Goal: Task Accomplishment & Management: Manage account settings

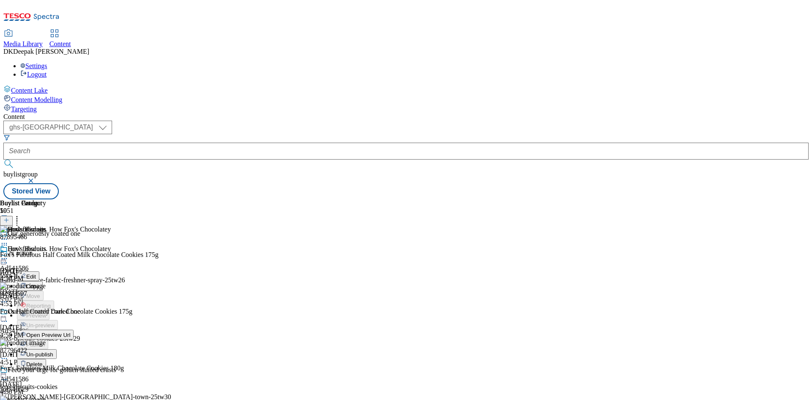
select select "ghs-uk"
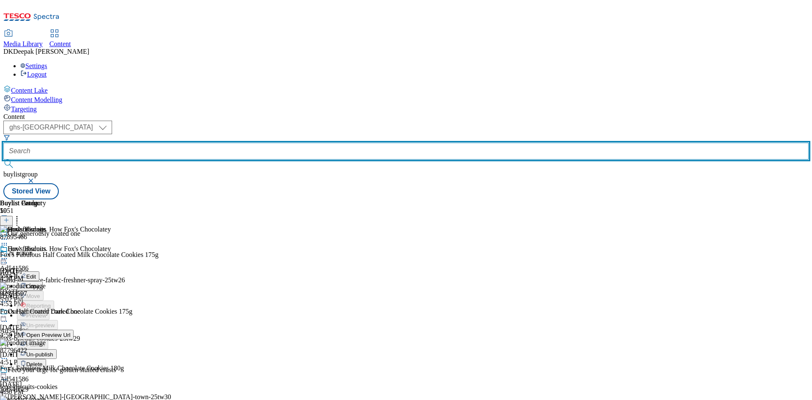
click at [222, 143] on input "text" at bounding box center [406, 151] width 806 height 17
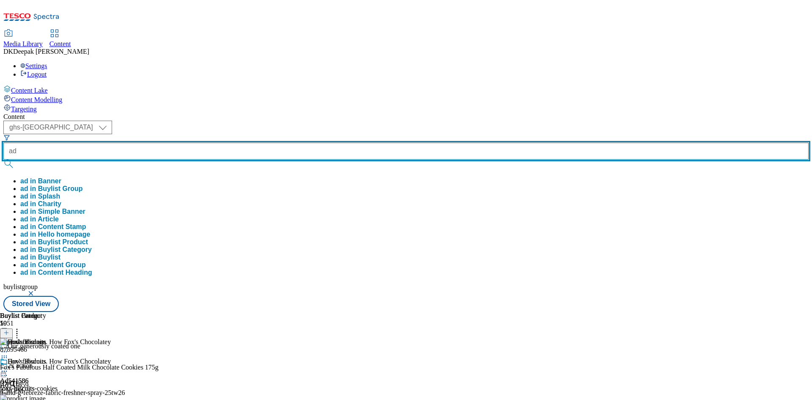
paste input "541761"
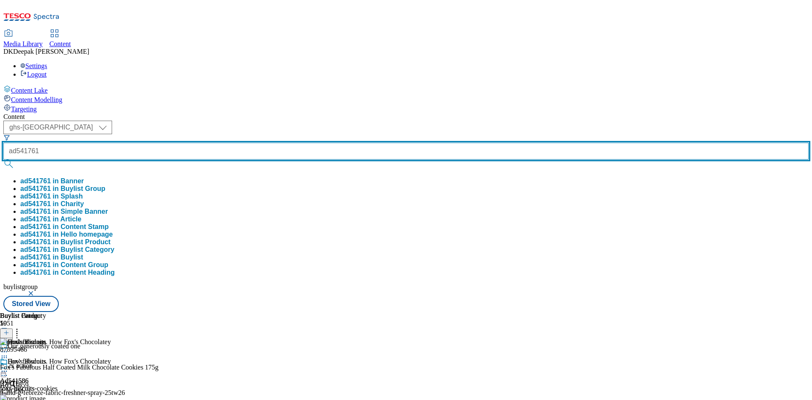
type input "ad541761"
click at [3, 160] on button "submit" at bounding box center [9, 164] width 12 height 8
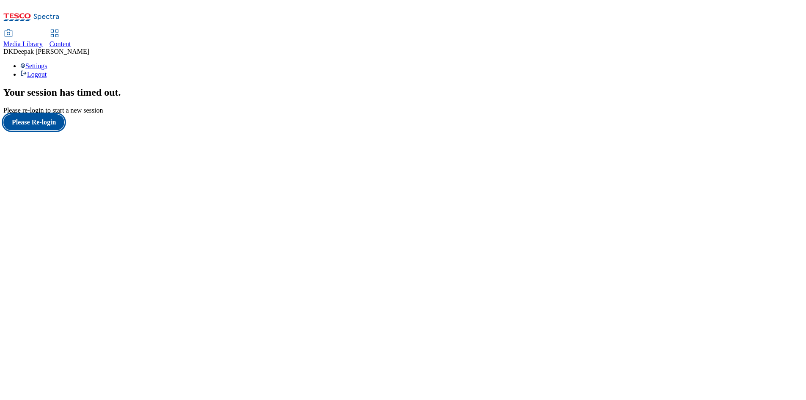
click at [58, 130] on button "Please Re-login" at bounding box center [33, 122] width 61 height 16
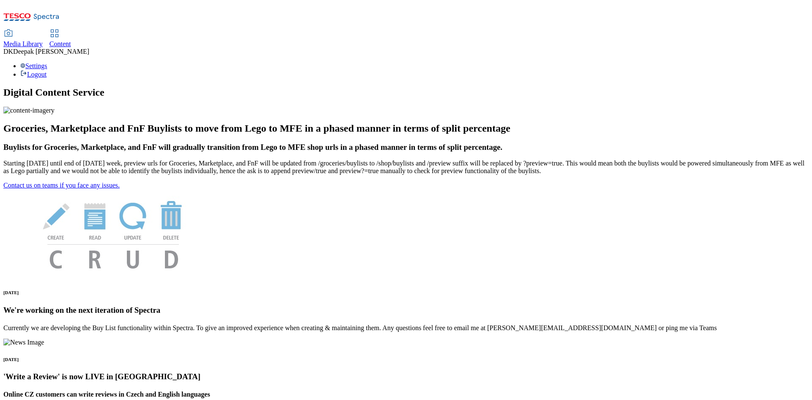
click at [71, 30] on link "Content" at bounding box center [61, 39] width 22 height 18
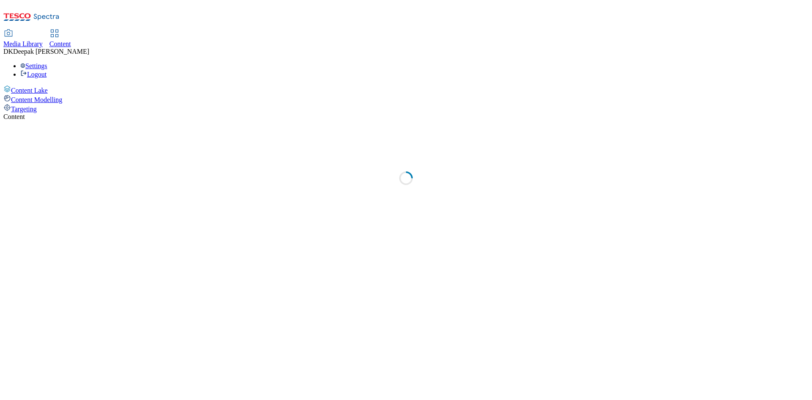
select select "ghs-[GEOGRAPHIC_DATA]"
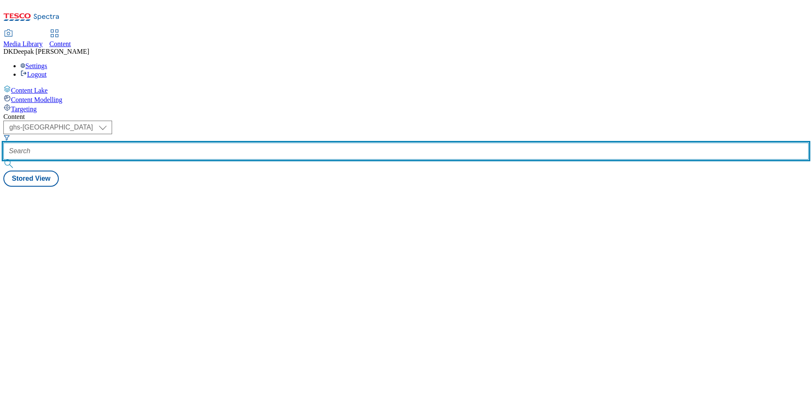
click at [198, 143] on input "text" at bounding box center [406, 151] width 806 height 17
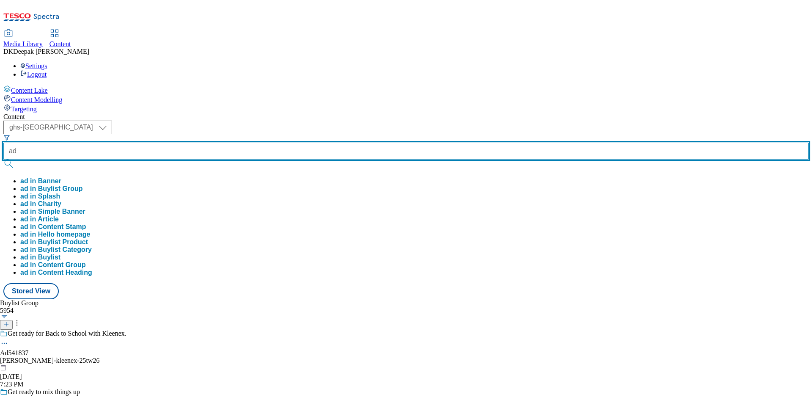
paste input "541761"
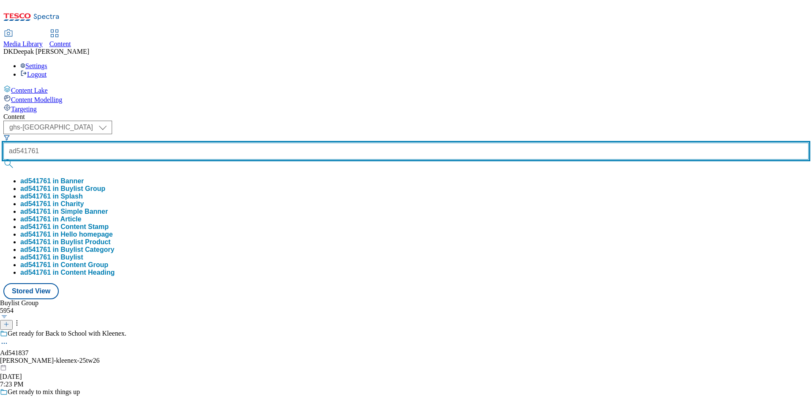
type input "ad541761"
click at [3, 160] on button "submit" at bounding box center [9, 164] width 12 height 8
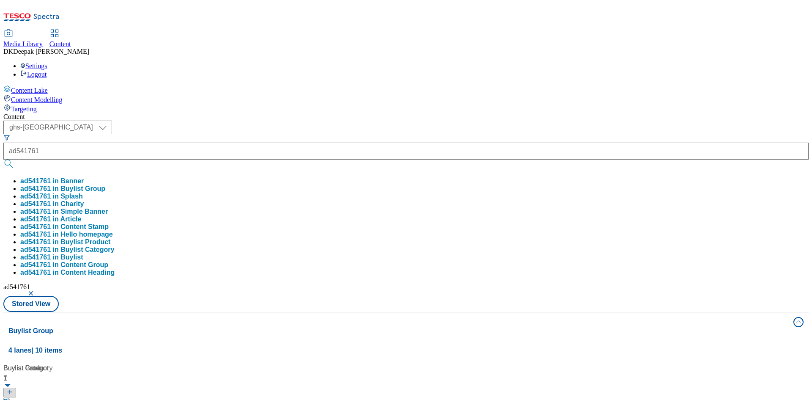
click at [83, 113] on div "Content Lake Content Modelling Targeting" at bounding box center [406, 99] width 806 height 28
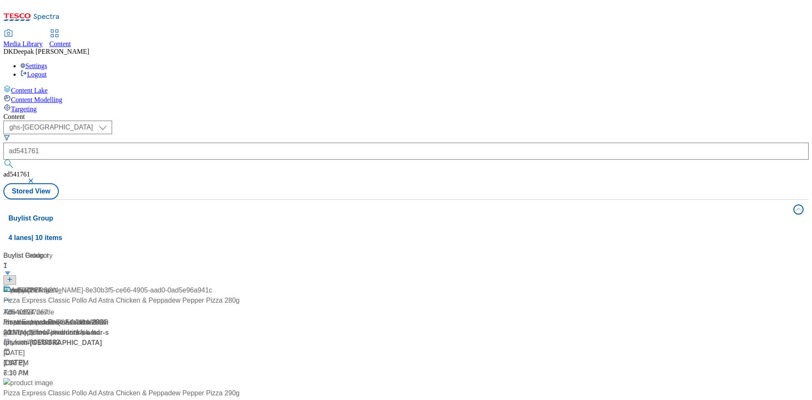
click at [109, 285] on div "ad537267 Title ad537267 / tropicana-naked-blue-machine-24tw23 / tropicana-produ…" at bounding box center [56, 326] width 106 height 83
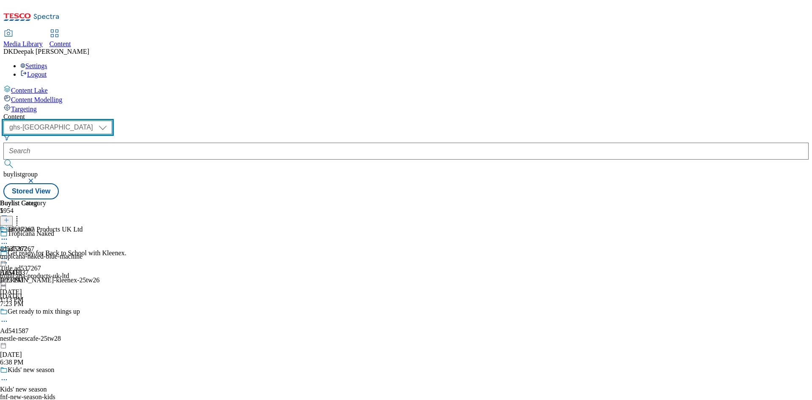
click at [112, 121] on select "ghs-roi ghs-[GEOGRAPHIC_DATA]" at bounding box center [57, 128] width 109 height 14
select select "ghs-roi"
click at [110, 121] on select "ghs-roi ghs-[GEOGRAPHIC_DATA]" at bounding box center [57, 128] width 109 height 14
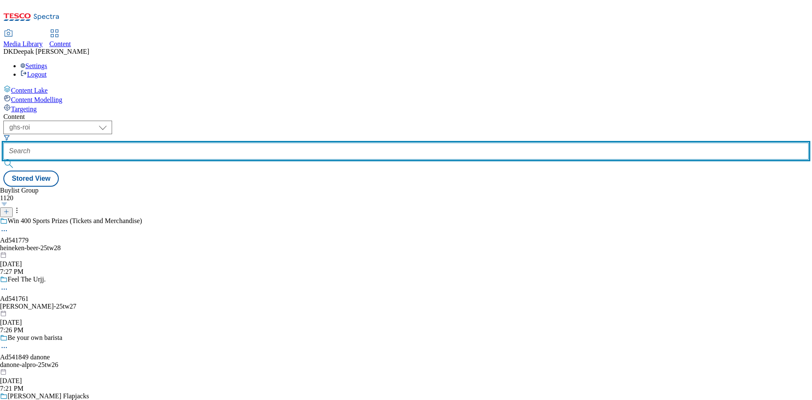
click at [190, 143] on input "text" at bounding box center [406, 151] width 806 height 17
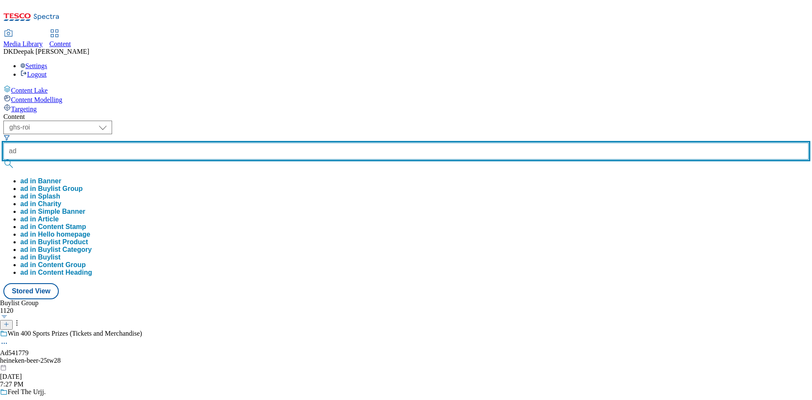
paste input "541761"
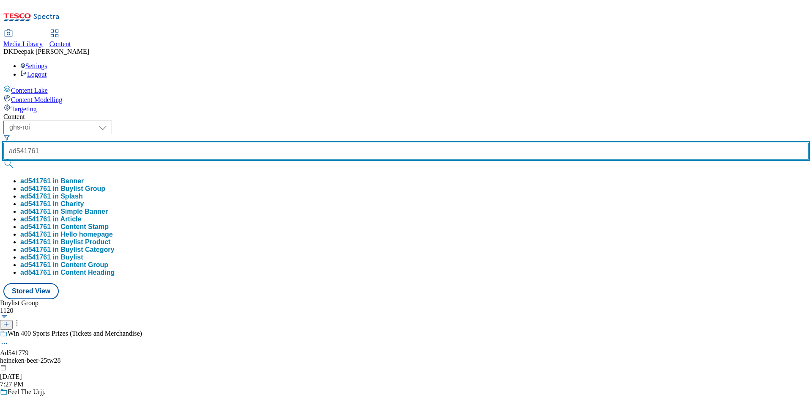
type input "ad541761"
click at [3, 160] on button "submit" at bounding box center [9, 164] width 12 height 8
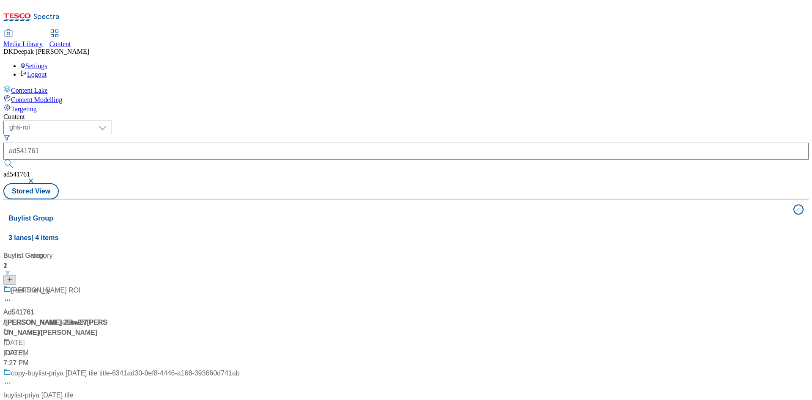
click at [50, 113] on div "Content Lake Content Modelling Targeting" at bounding box center [406, 99] width 806 height 28
click at [220, 317] on div "/ [PERSON_NAME]-25tw27 / [PERSON_NAME]" at bounding box center [121, 327] width 236 height 20
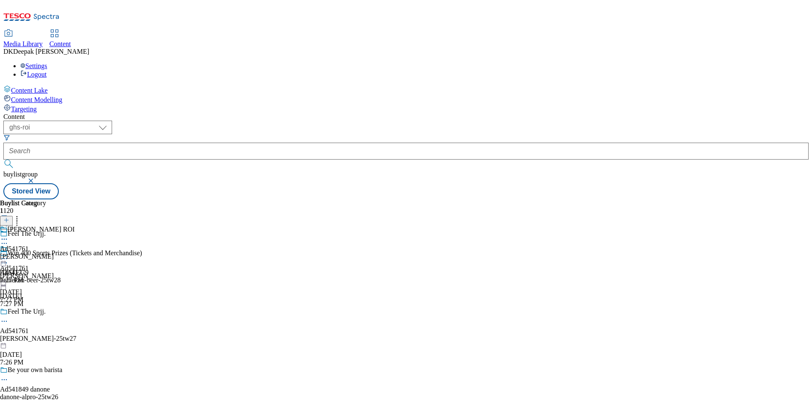
click at [8, 317] on icon at bounding box center [4, 321] width 8 height 8
click at [39, 334] on button "Edit" at bounding box center [28, 339] width 22 height 10
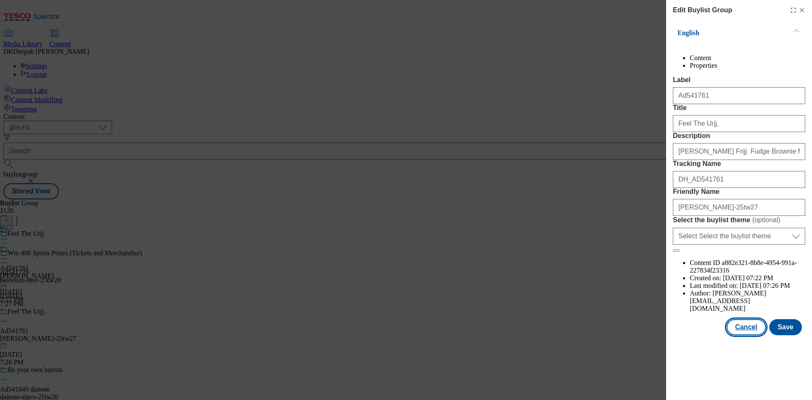
click at [750, 335] on button "Cancel" at bounding box center [746, 327] width 39 height 16
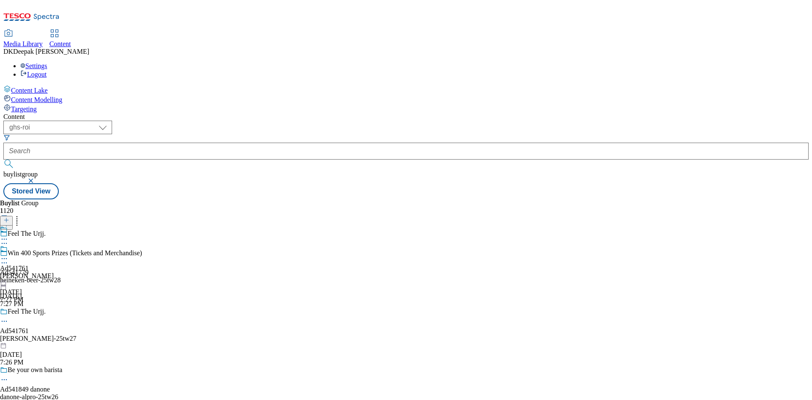
click at [54, 272] on div "[PERSON_NAME]" at bounding box center [27, 276] width 54 height 8
click at [8, 254] on icon at bounding box center [4, 258] width 8 height 8
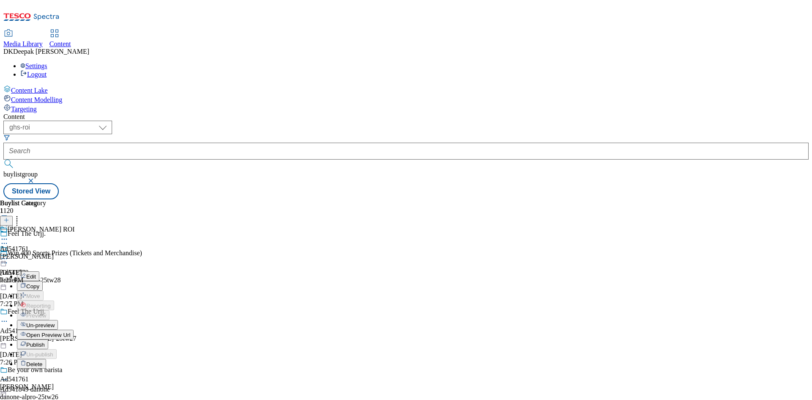
click at [39, 271] on button "Edit" at bounding box center [28, 276] width 22 height 10
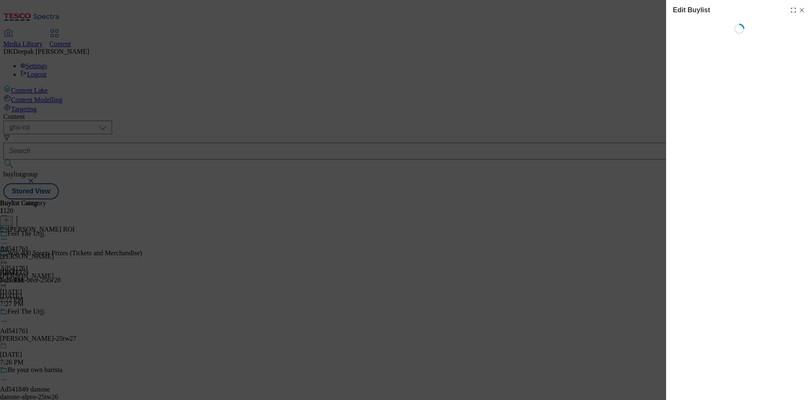
select select "tactical"
select select "supplier funded short term 1-3 weeks"
select select "dunnhumby"
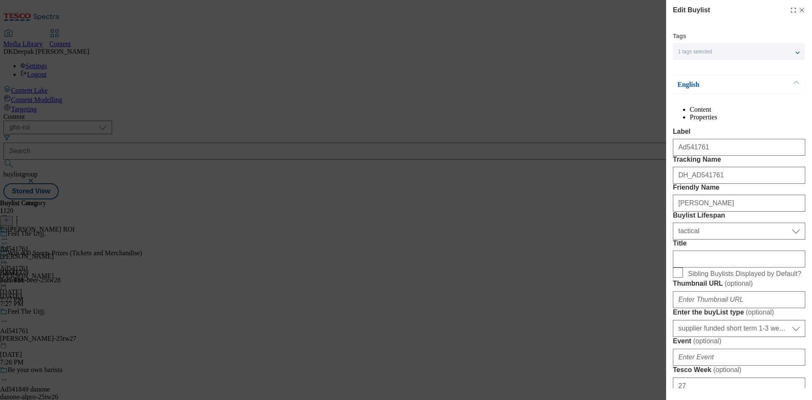
select select "Banner"
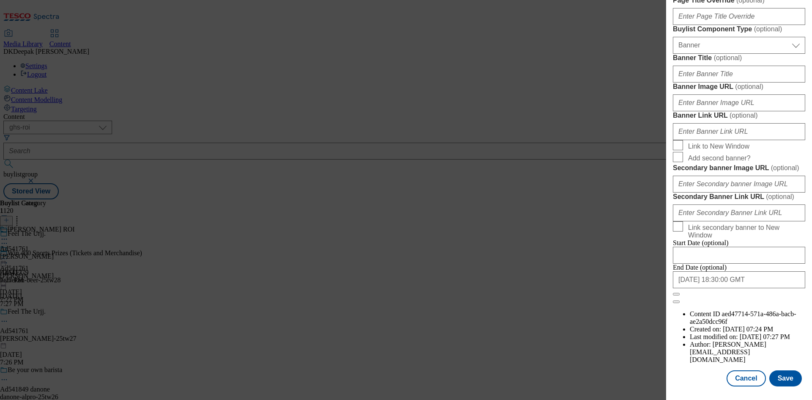
scroll to position [831, 0]
click at [751, 380] on button "Cancel" at bounding box center [746, 378] width 39 height 16
select select "tactical"
select select "supplier funded short term 1-3 weeks"
select select "dunnhumby"
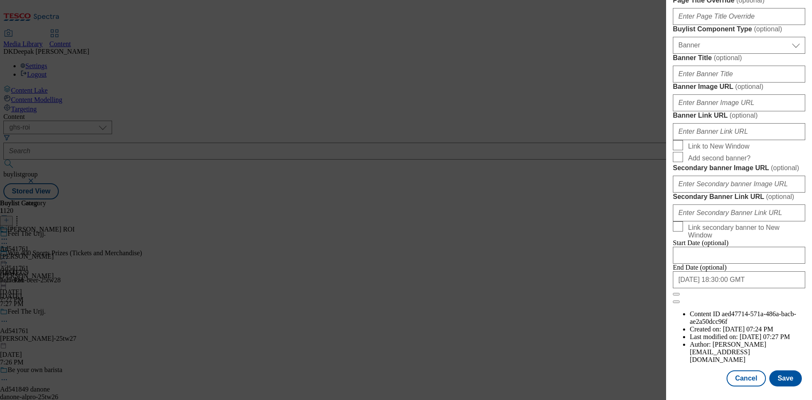
select select "Banner"
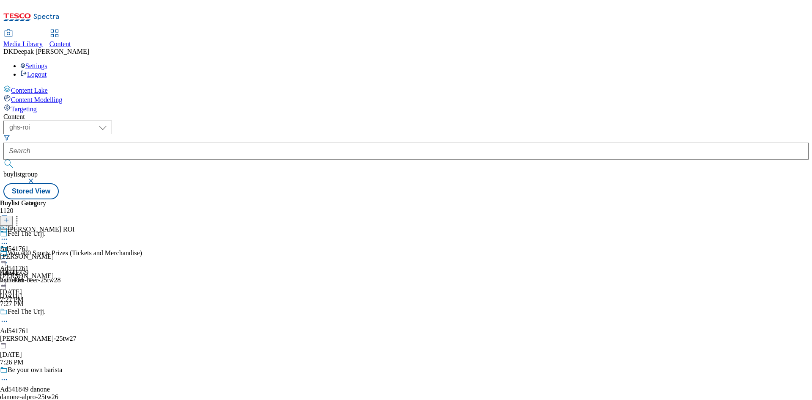
scroll to position [641, 0]
click at [75, 226] on div "[PERSON_NAME] ROI Ad541761 [PERSON_NAME] [DATE] 7:27 PM" at bounding box center [37, 255] width 75 height 58
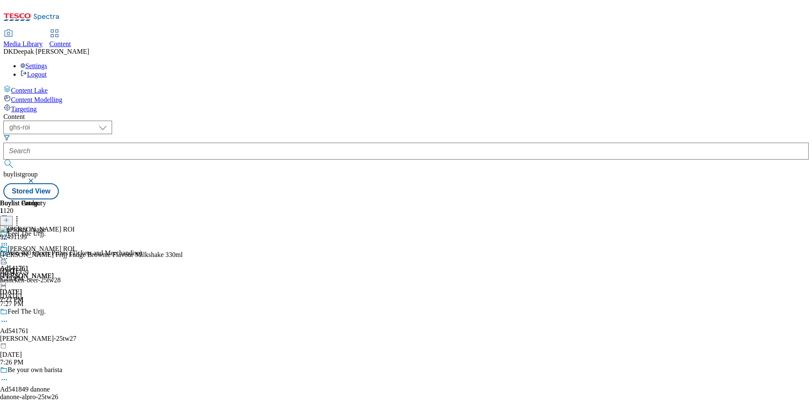
click at [7, 258] on circle at bounding box center [6, 258] width 1 height 1
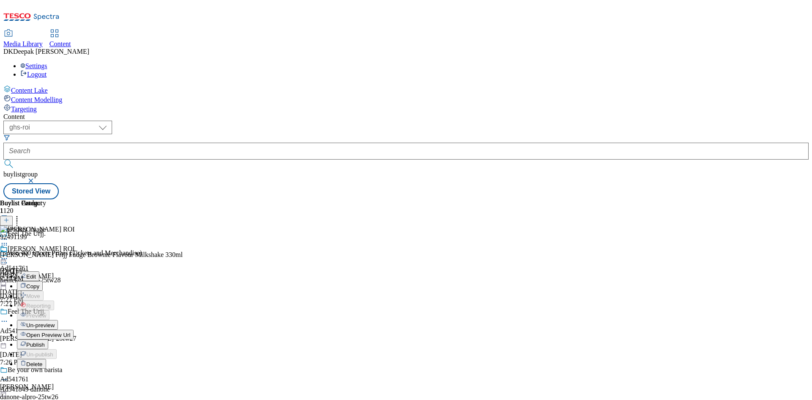
click at [39, 271] on button "Edit" at bounding box center [28, 276] width 22 height 10
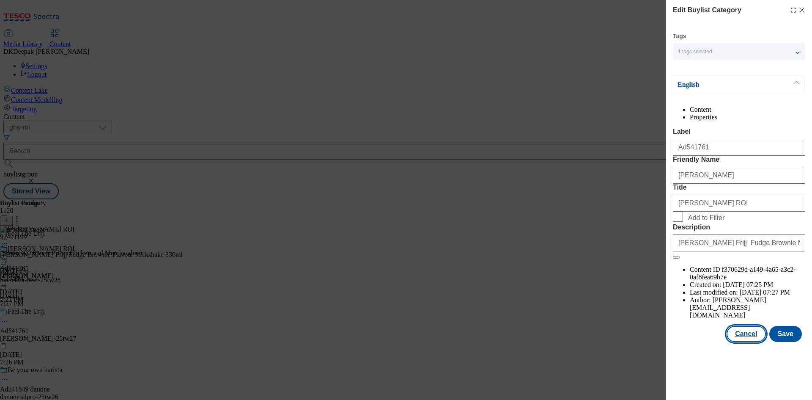
click at [754, 342] on button "Cancel" at bounding box center [746, 334] width 39 height 16
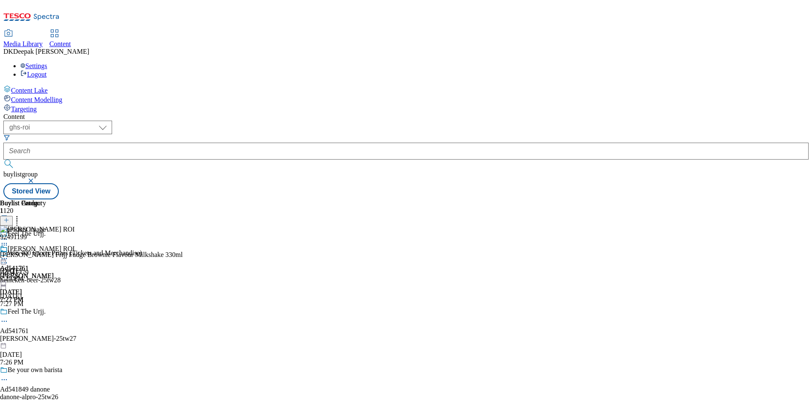
click at [3, 258] on circle at bounding box center [2, 258] width 1 height 1
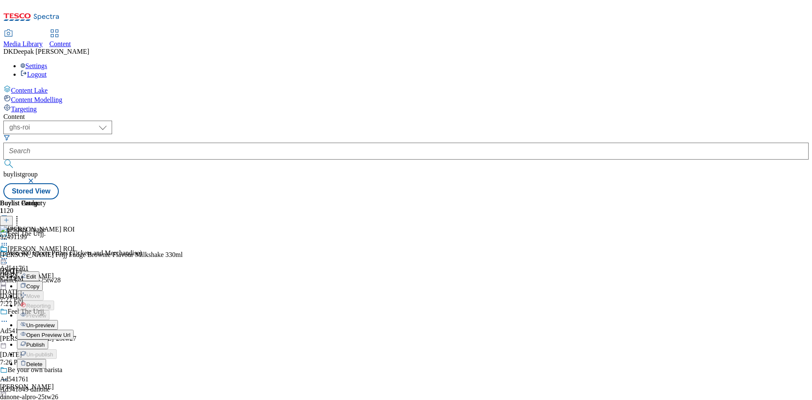
click at [70, 332] on span "Open Preview Url" at bounding box center [48, 335] width 44 height 6
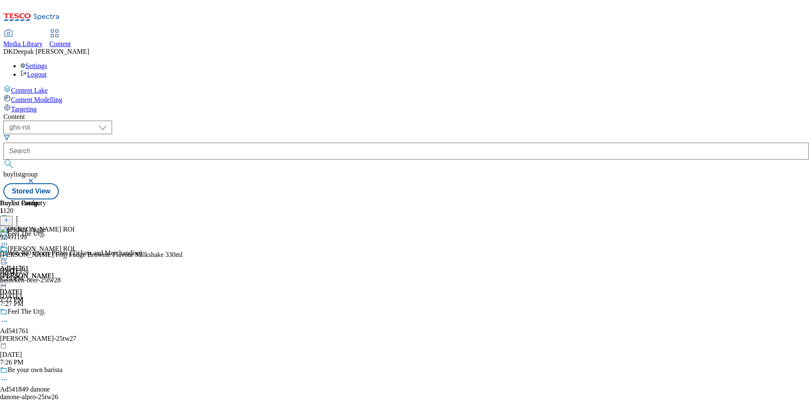
click at [8, 254] on icon at bounding box center [4, 258] width 8 height 8
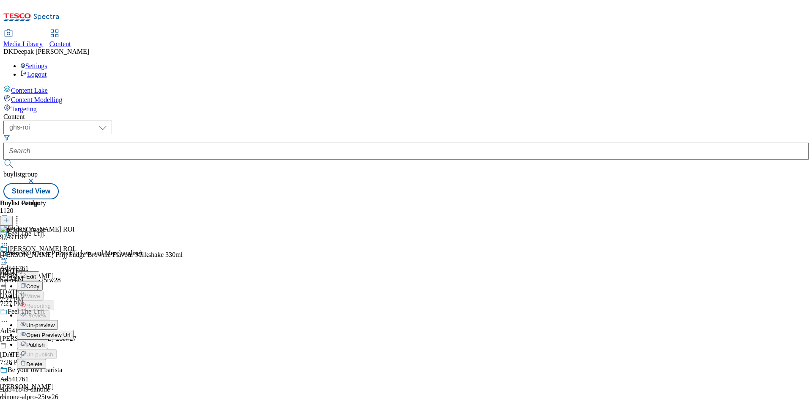
click at [45, 341] on span "Publish" at bounding box center [35, 344] width 19 height 6
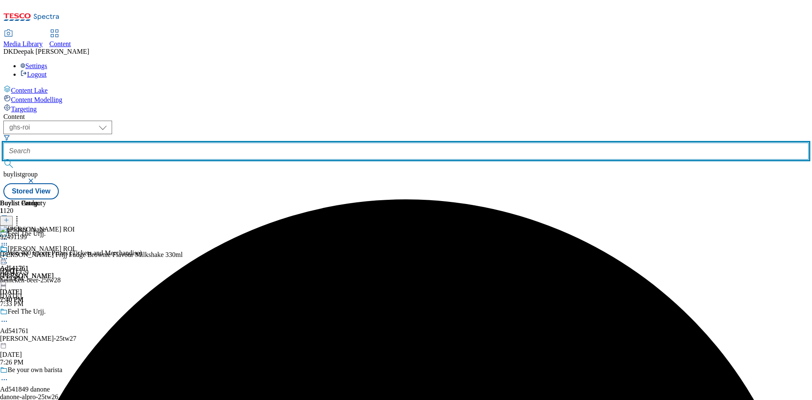
click at [195, 143] on input "text" at bounding box center [406, 151] width 806 height 17
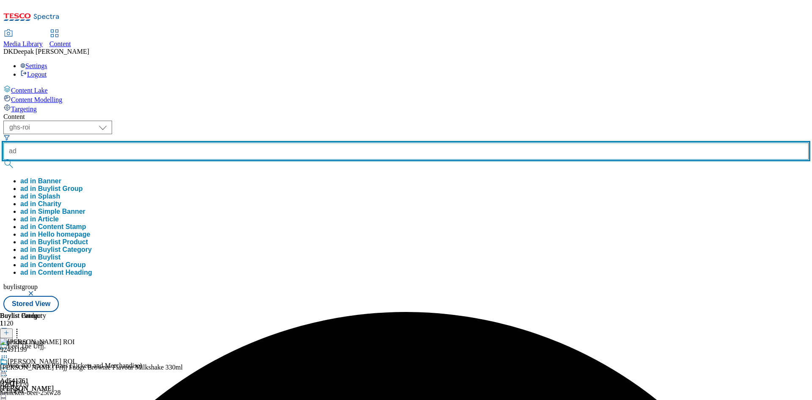
paste input "541779"
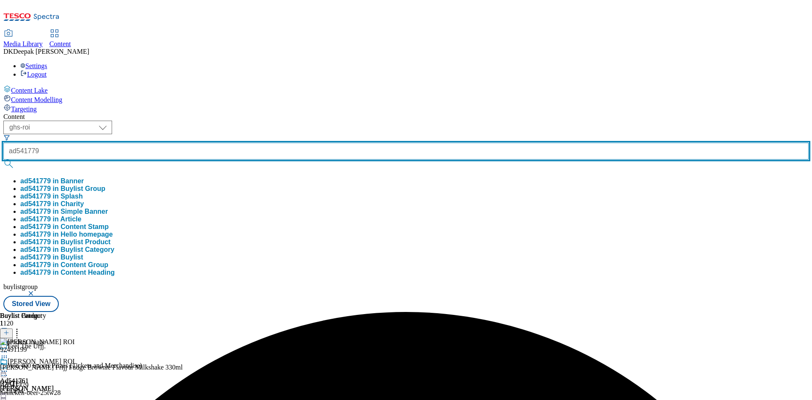
type input "ad541779"
click at [3, 160] on button "submit" at bounding box center [9, 164] width 12 height 8
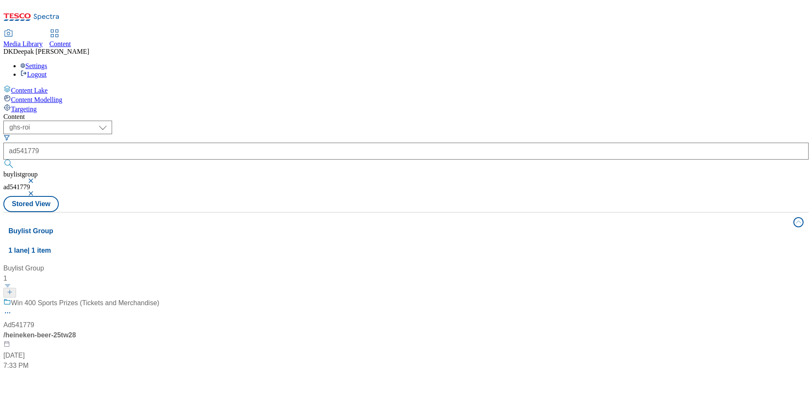
click at [160, 330] on div "/ heineken-beer-25tw28" at bounding box center [81, 335] width 156 height 10
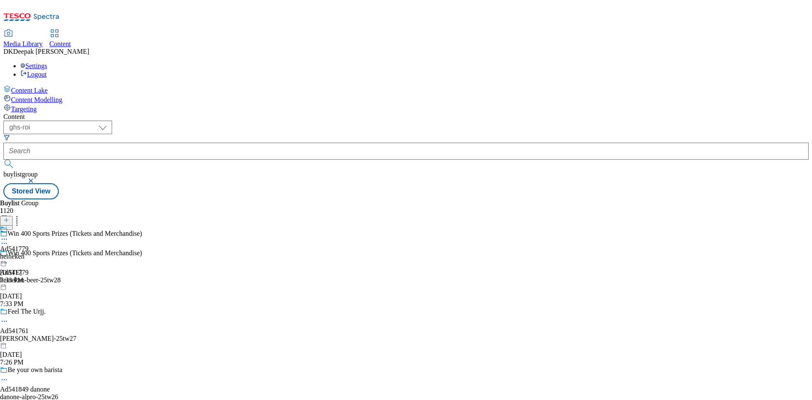
click at [8, 259] on icon at bounding box center [4, 263] width 8 height 8
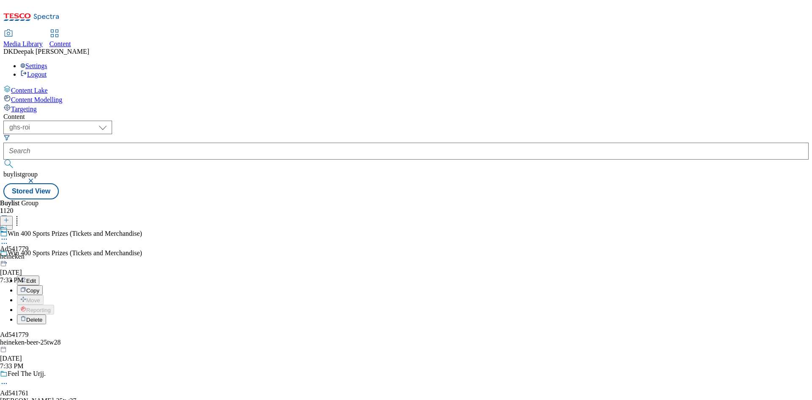
click at [39, 275] on button "Edit" at bounding box center [28, 280] width 22 height 10
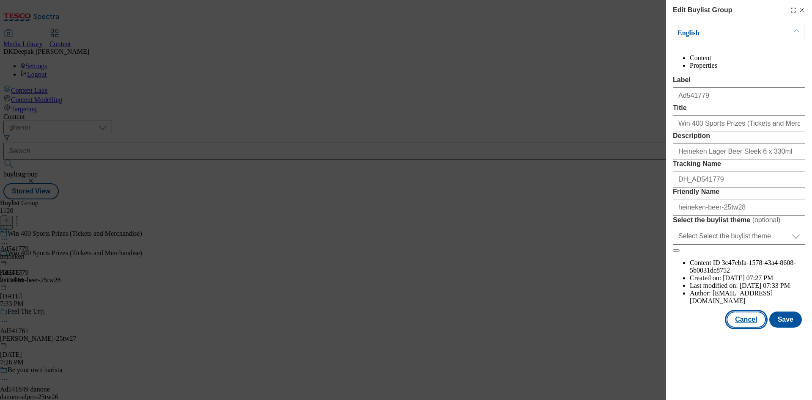
click at [743, 327] on button "Cancel" at bounding box center [746, 319] width 39 height 16
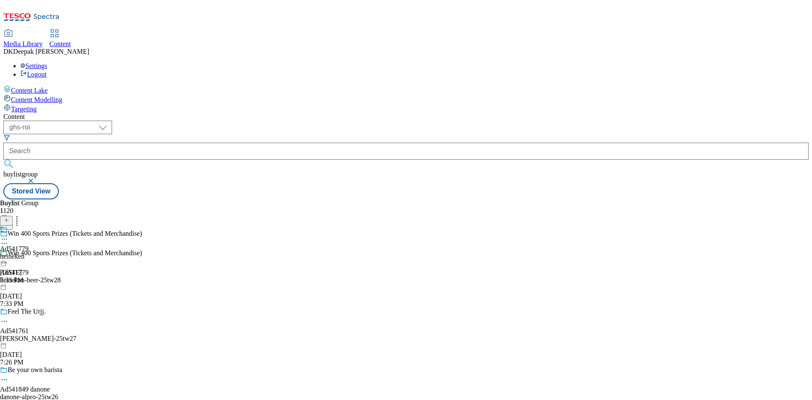
click at [29, 253] on div "heineken" at bounding box center [14, 257] width 29 height 8
click at [8, 254] on icon at bounding box center [4, 258] width 8 height 8
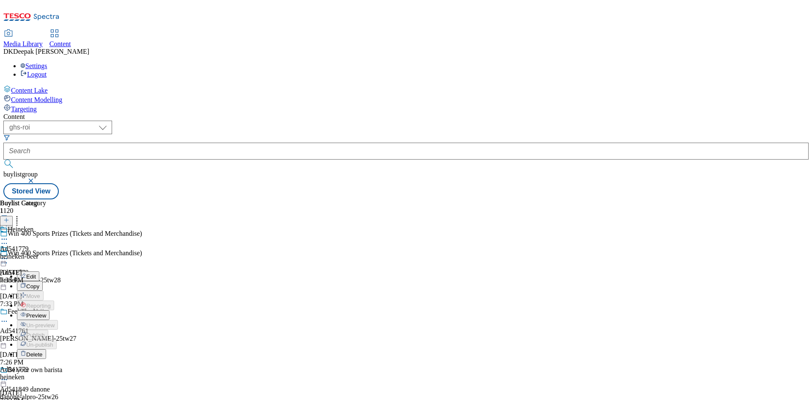
click at [39, 271] on button "Edit" at bounding box center [28, 276] width 22 height 10
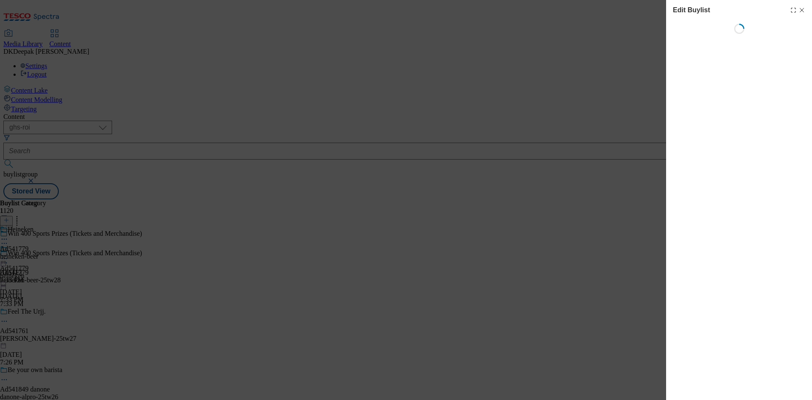
select select "tactical"
select select "supplier funded short term 1-3 weeks"
select select "dunnhumby"
select select "Banner"
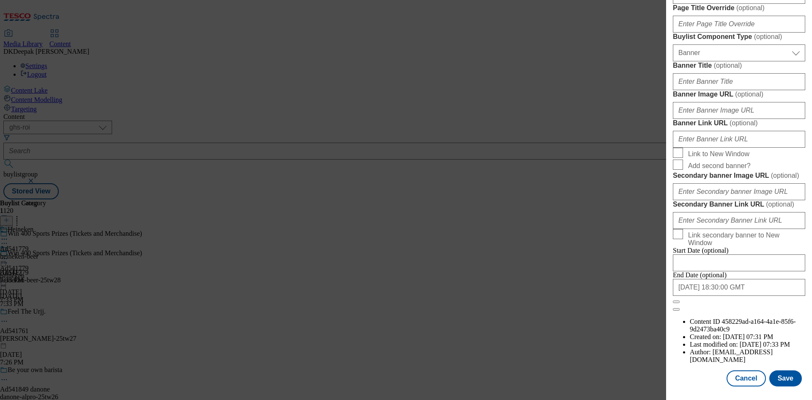
scroll to position [831, 0]
drag, startPoint x: 740, startPoint y: 381, endPoint x: 739, endPoint y: 377, distance: 4.3
click at [740, 381] on button "Cancel" at bounding box center [746, 378] width 39 height 16
select select "tactical"
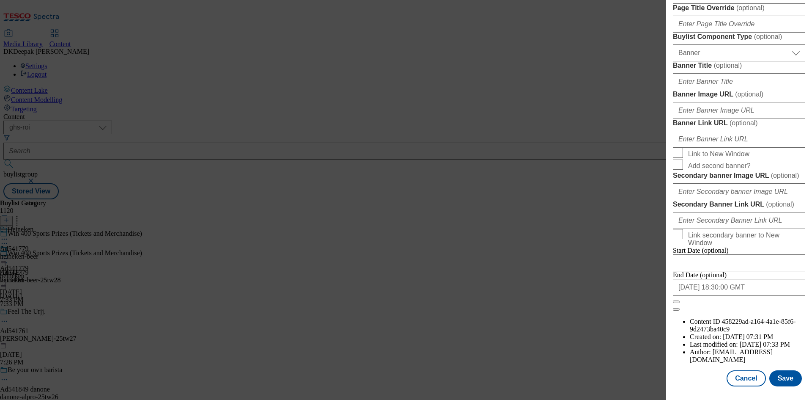
select select "supplier funded short term 1-3 weeks"
select select "dunnhumby"
select select "Banner"
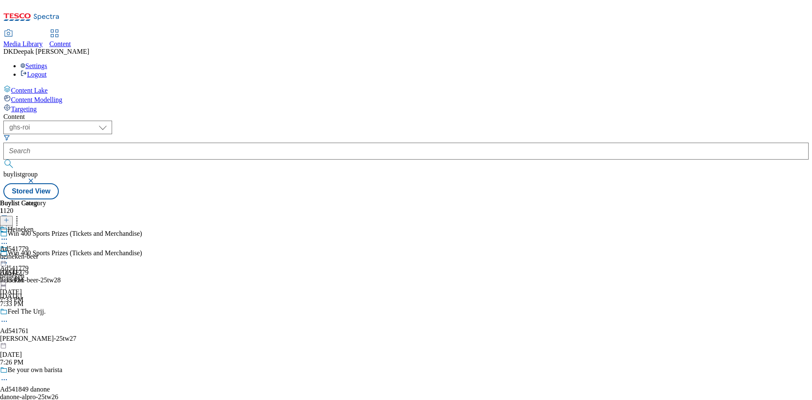
click at [46, 226] on div "Heineken Ad541779 heineken-beer [DATE] 7:33 PM" at bounding box center [23, 255] width 46 height 58
click at [8, 254] on icon at bounding box center [4, 258] width 8 height 8
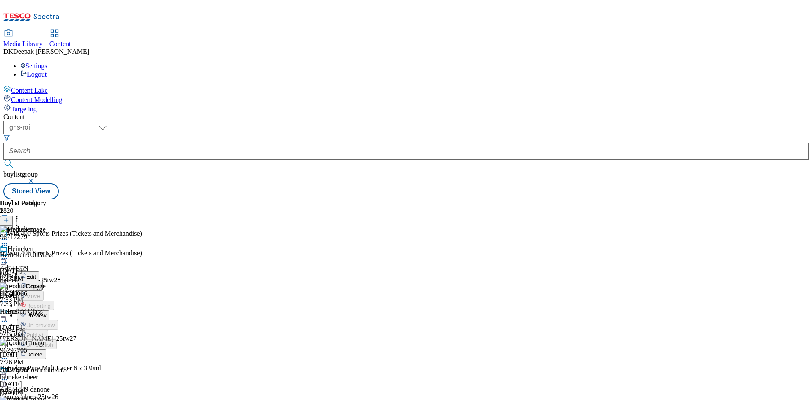
click at [39, 271] on button "Edit" at bounding box center [28, 276] width 22 height 10
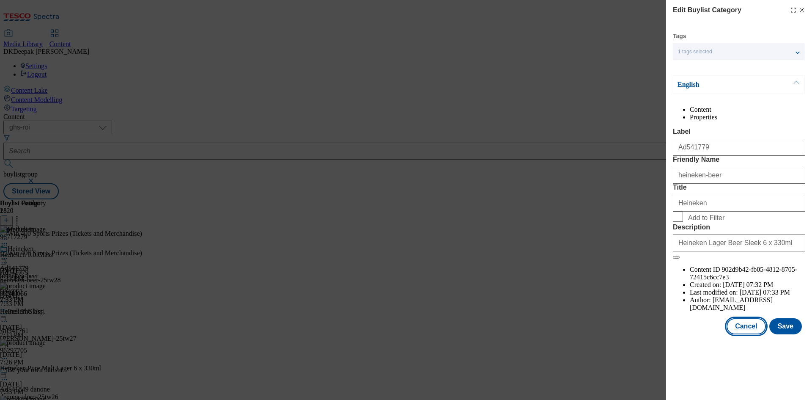
click at [753, 334] on button "Cancel" at bounding box center [746, 326] width 39 height 16
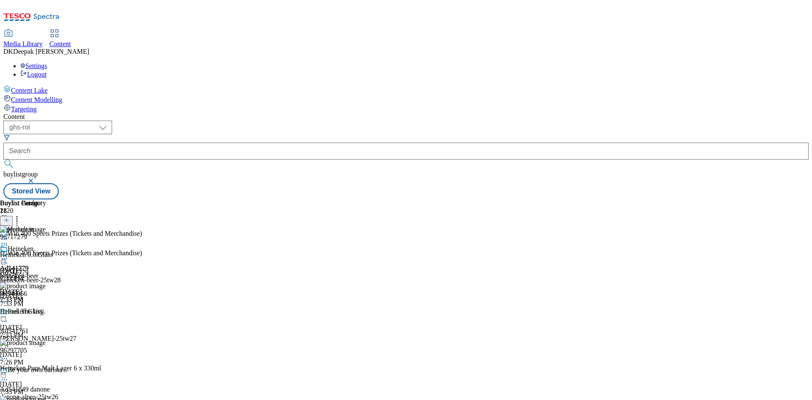
click at [8, 254] on icon at bounding box center [4, 258] width 8 height 8
click at [46, 312] on span "Preview" at bounding box center [36, 315] width 20 height 6
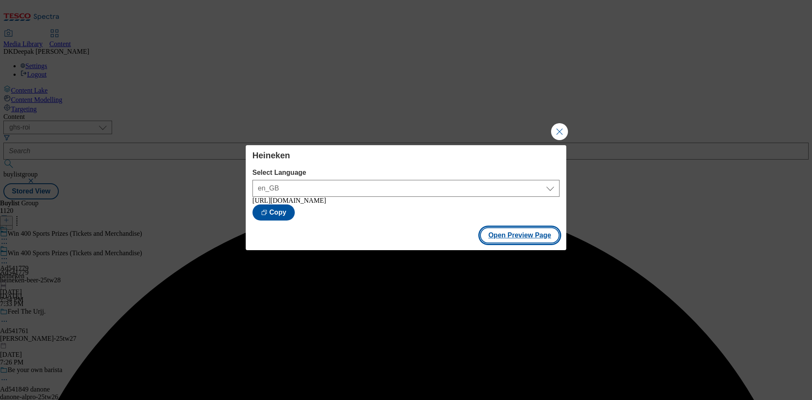
click at [503, 243] on button "Open Preview Page" at bounding box center [520, 235] width 80 height 16
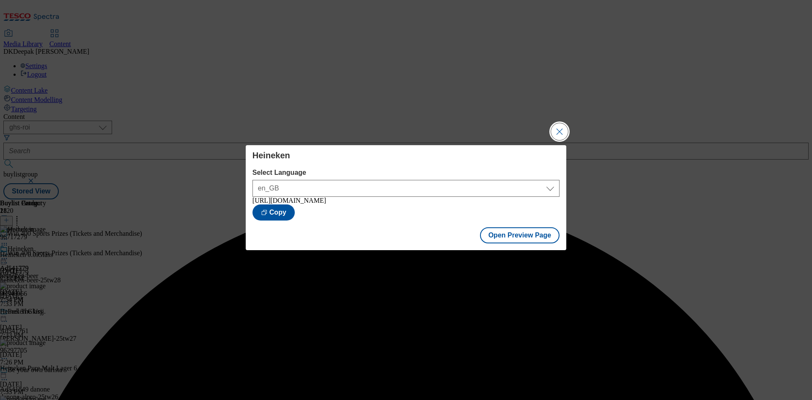
click at [559, 129] on button "Close Modal" at bounding box center [559, 131] width 17 height 17
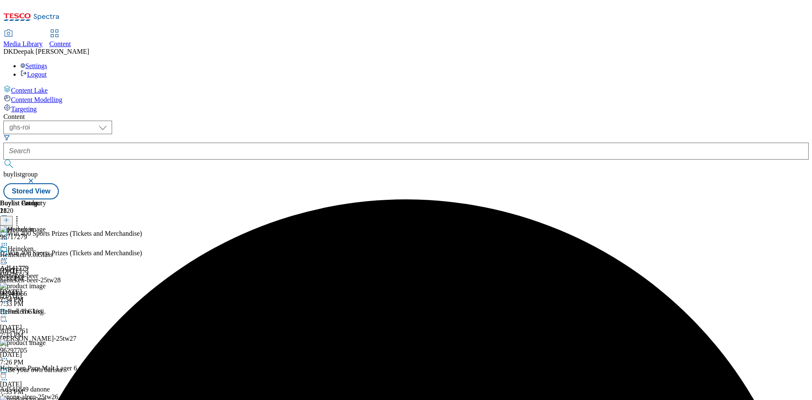
click at [8, 254] on icon at bounding box center [4, 258] width 8 height 8
click at [45, 341] on span "Publish" at bounding box center [35, 344] width 19 height 6
